Goal: Task Accomplishment & Management: Use online tool/utility

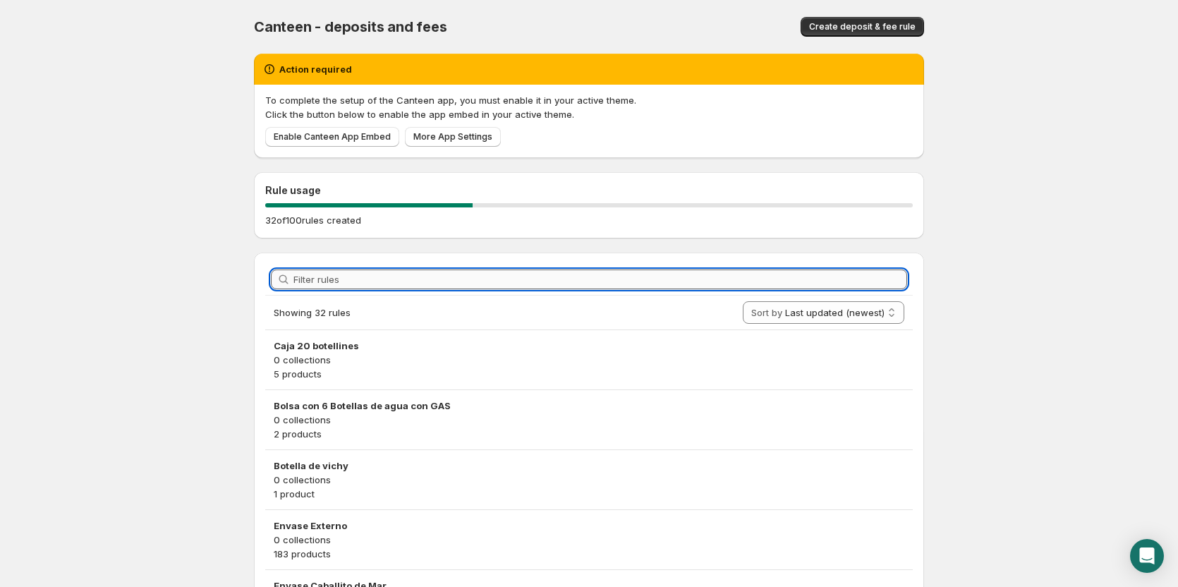
click at [322, 276] on input "Filter rules" at bounding box center [600, 279] width 614 height 20
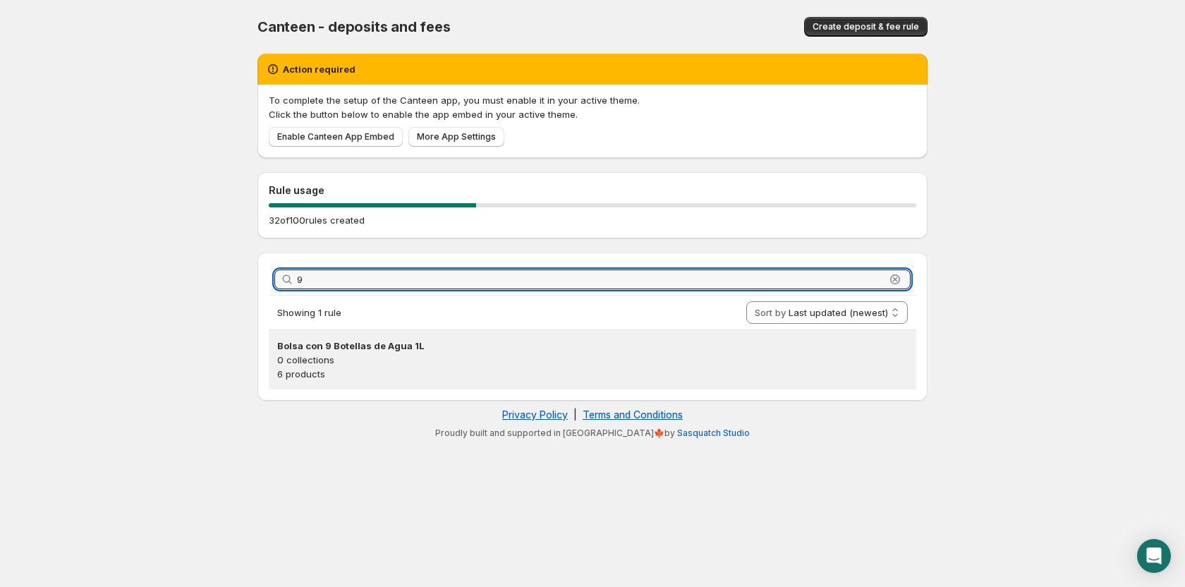
type input "9"
click at [379, 365] on p "0 collections" at bounding box center [592, 360] width 631 height 14
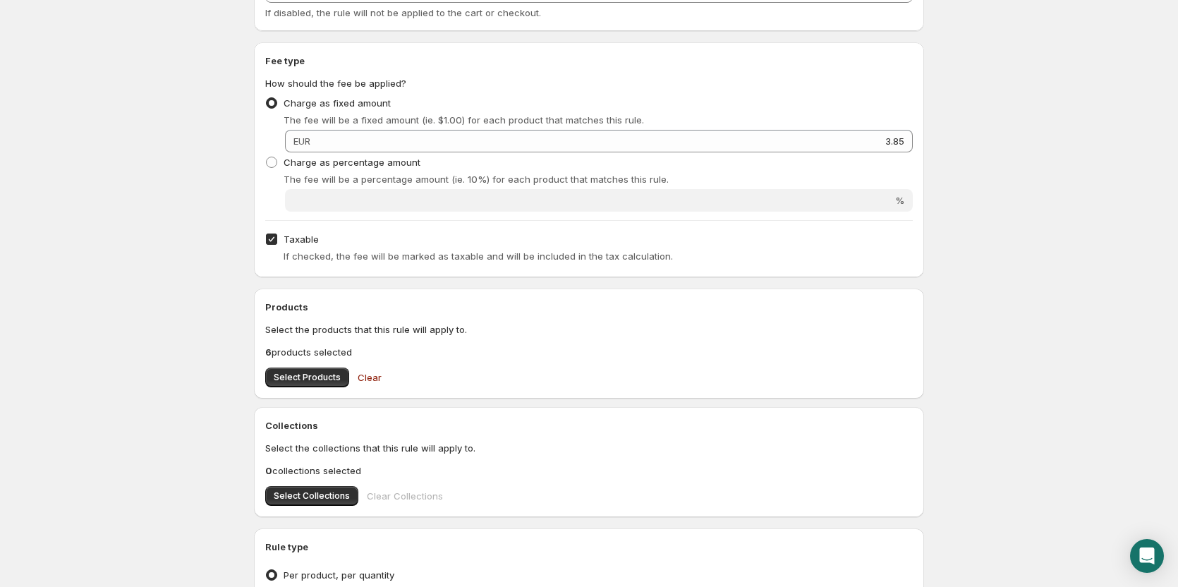
scroll to position [511, 0]
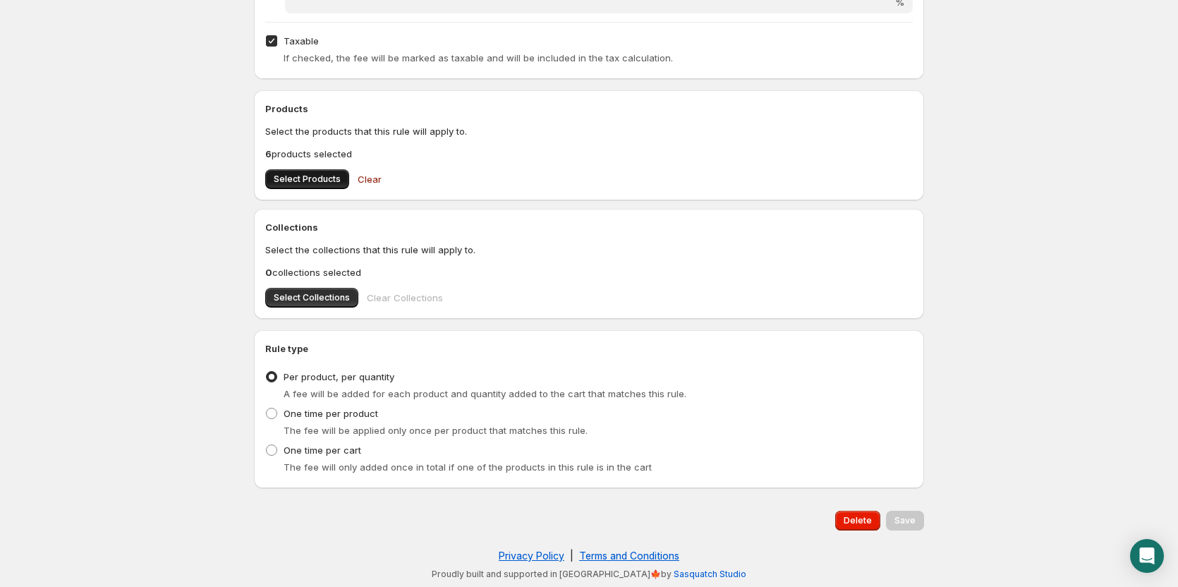
click at [309, 171] on button "Select Products" at bounding box center [307, 179] width 84 height 20
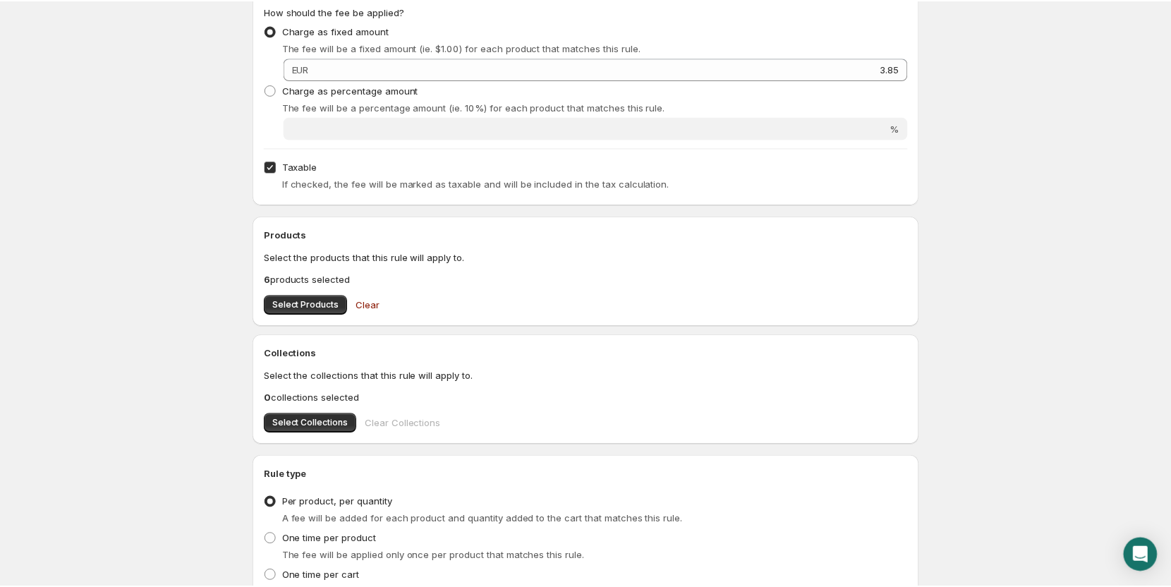
scroll to position [229, 0]
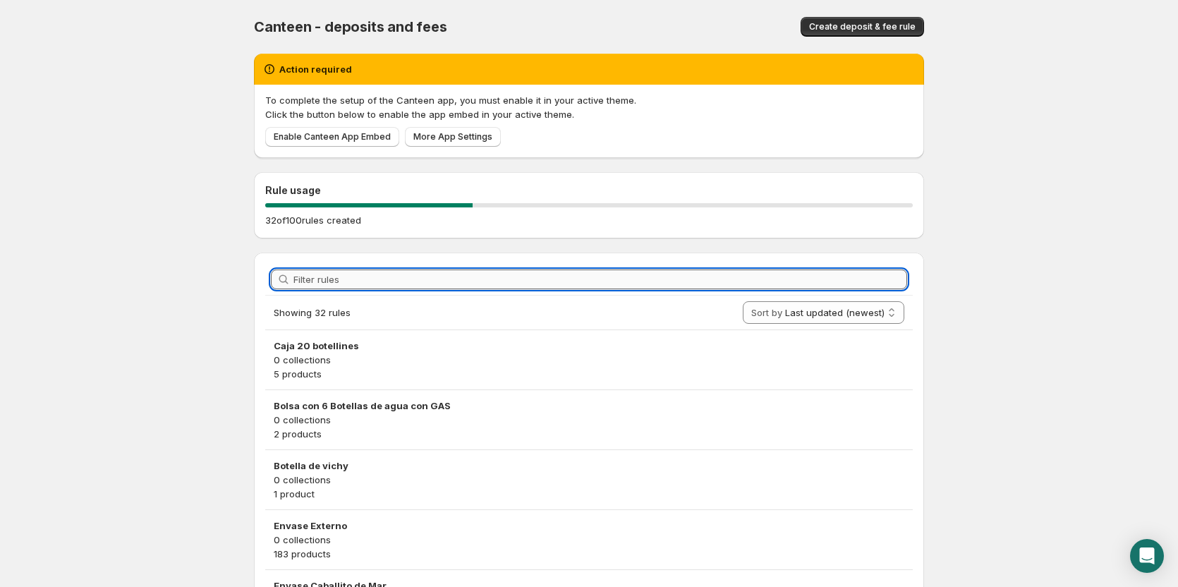
click at [405, 276] on input "Filter rules" at bounding box center [600, 279] width 614 height 20
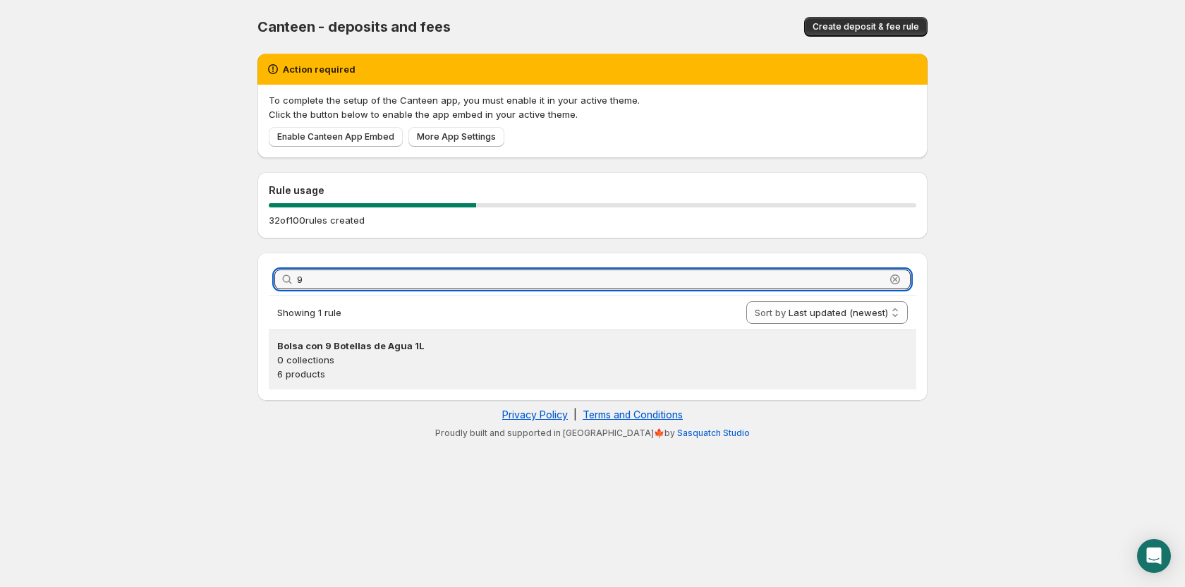
type input "9"
click at [349, 358] on p "0 collections" at bounding box center [592, 360] width 631 height 14
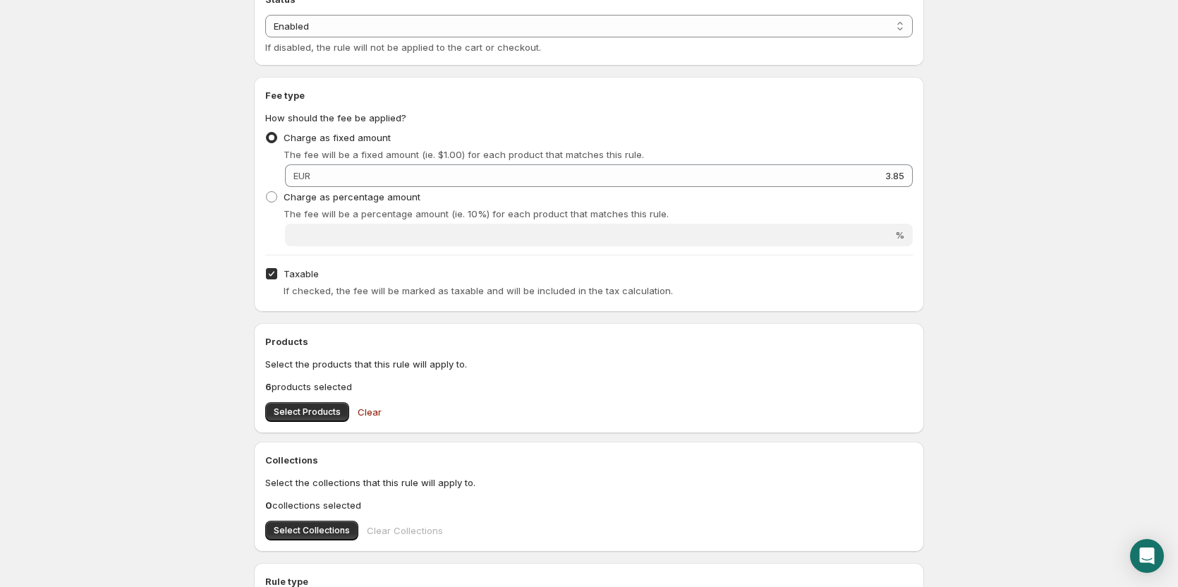
scroll to position [353, 0]
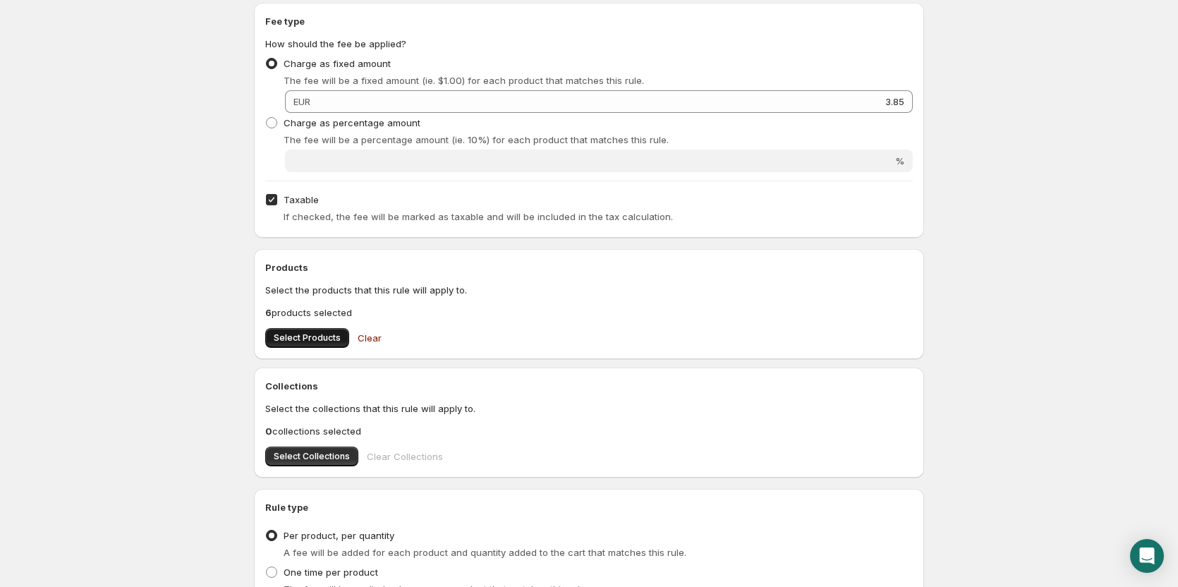
click at [328, 345] on button "Select Products" at bounding box center [307, 338] width 84 height 20
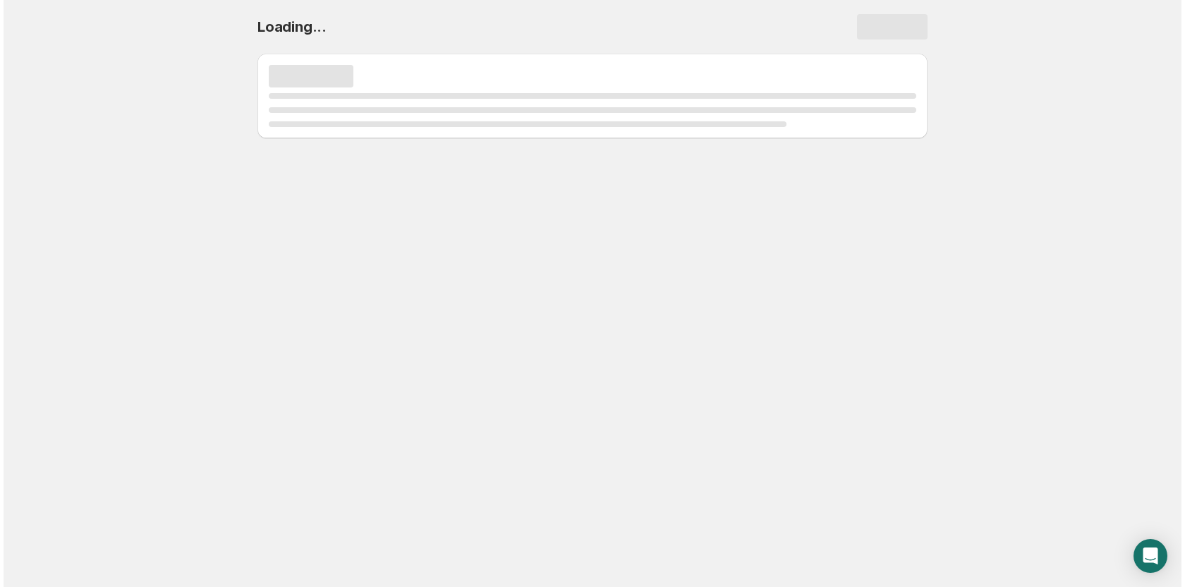
scroll to position [0, 0]
